Goal: Task Accomplishment & Management: Use online tool/utility

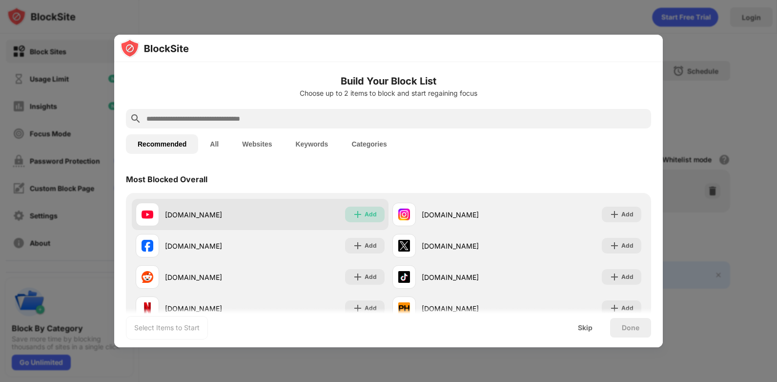
click at [372, 210] on div "Add" at bounding box center [371, 214] width 12 height 10
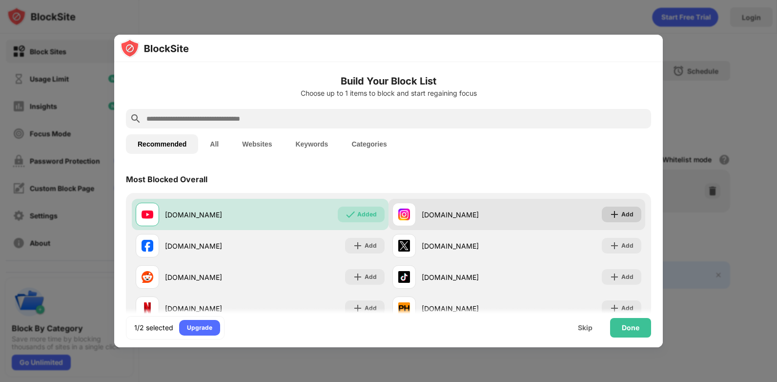
click at [621, 213] on div "Add" at bounding box center [627, 214] width 12 height 10
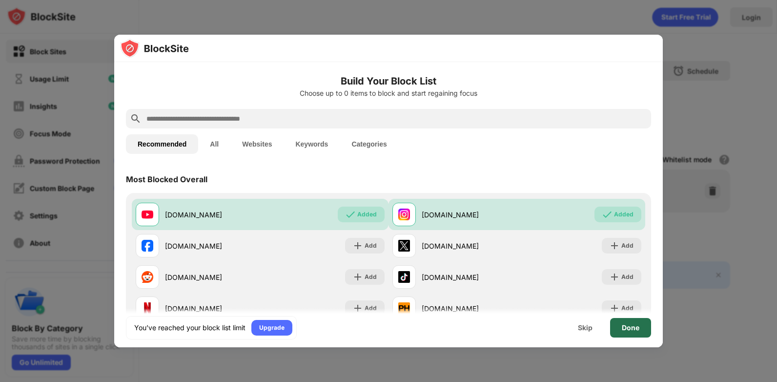
click at [619, 322] on div "Done" at bounding box center [630, 328] width 41 height 20
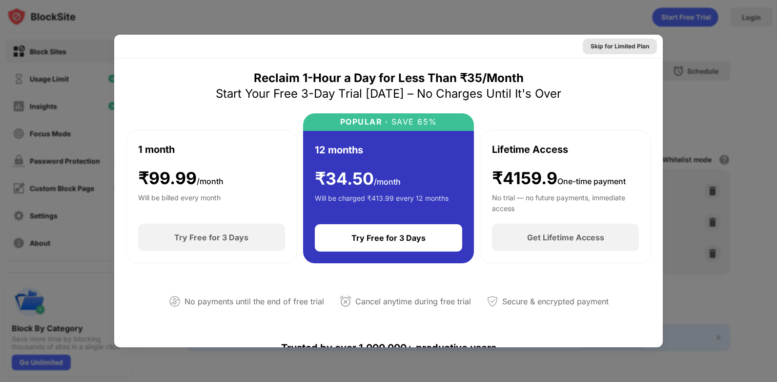
click at [628, 39] on div "Skip for Limited Plan" at bounding box center [620, 47] width 74 height 16
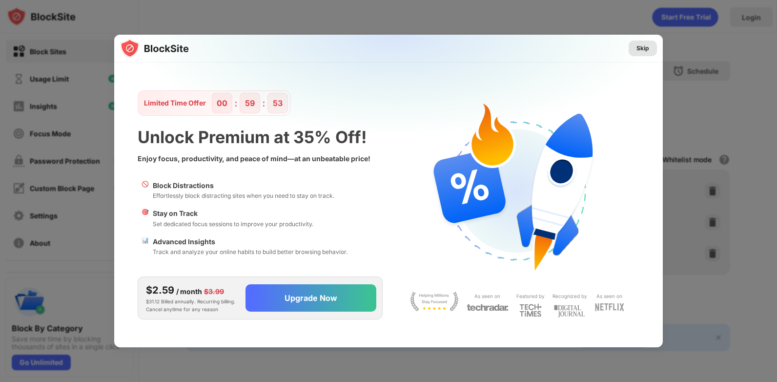
click at [645, 48] on div "Skip" at bounding box center [642, 48] width 13 height 10
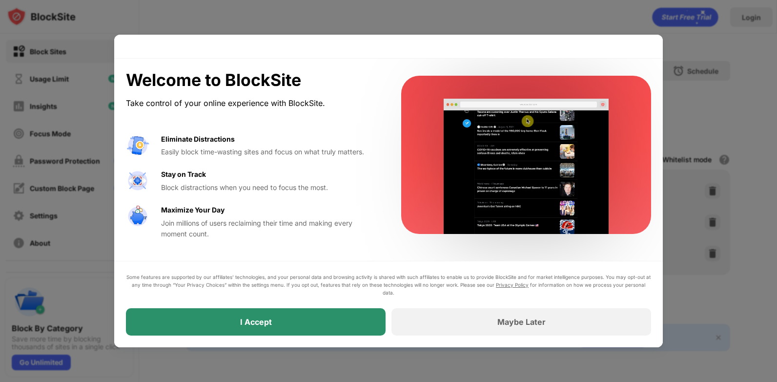
click at [247, 324] on div "I Accept" at bounding box center [256, 322] width 32 height 10
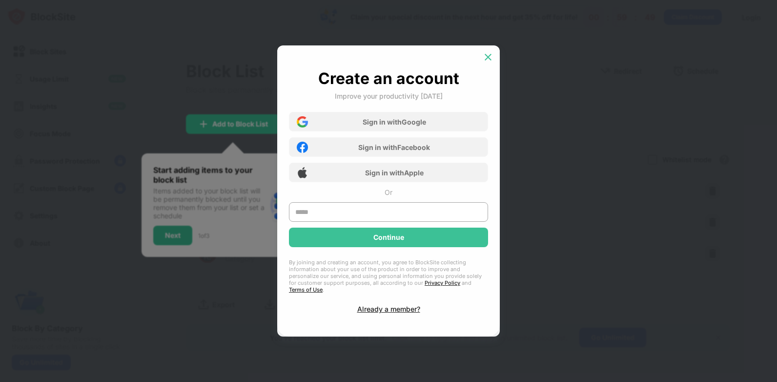
click at [491, 56] on img at bounding box center [488, 57] width 10 height 10
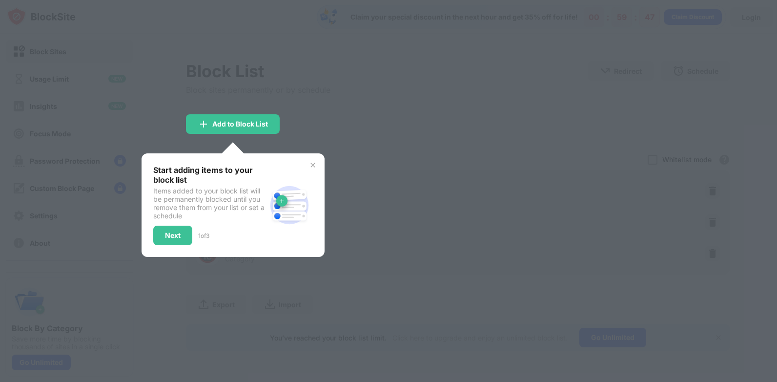
click at [309, 163] on img at bounding box center [313, 165] width 8 height 8
